Goal: Information Seeking & Learning: Learn about a topic

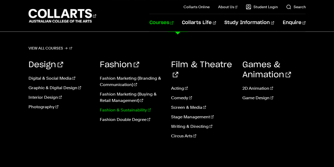
scroll to position [172, 0]
click at [173, 23] on link "Courses" at bounding box center [161, 22] width 24 height 17
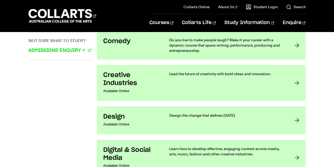
scroll to position [411, 0]
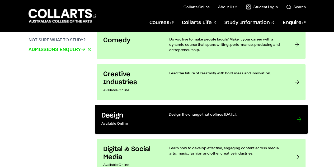
click at [161, 110] on link "Design Available Online Design the change that defines tomorrow." at bounding box center [201, 119] width 213 height 29
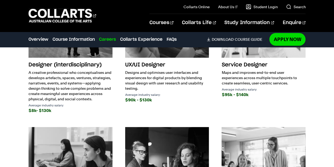
scroll to position [677, 0]
